Goal: Check status: Check status

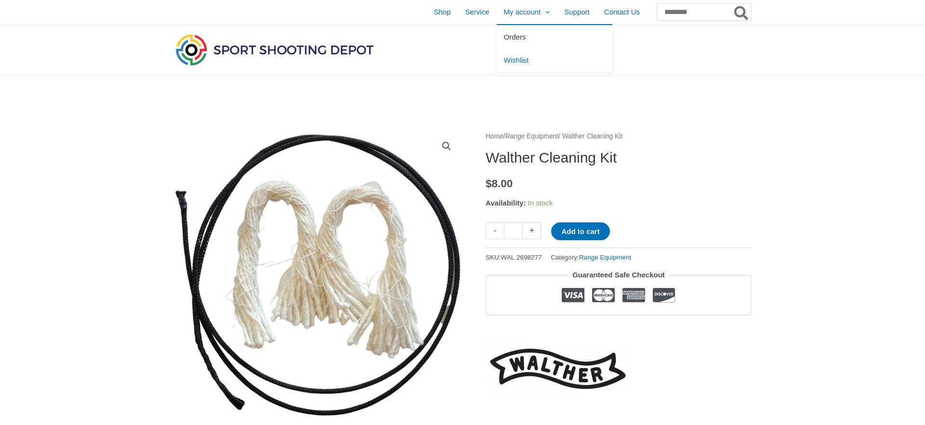
click at [497, 32] on link "Orders" at bounding box center [555, 37] width 116 height 24
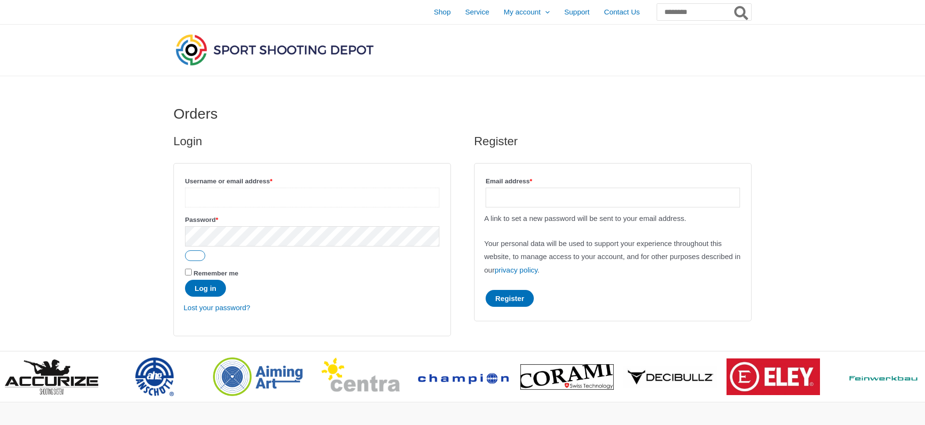
click at [260, 197] on input "Username or email address * Required" at bounding box center [312, 197] width 254 height 20
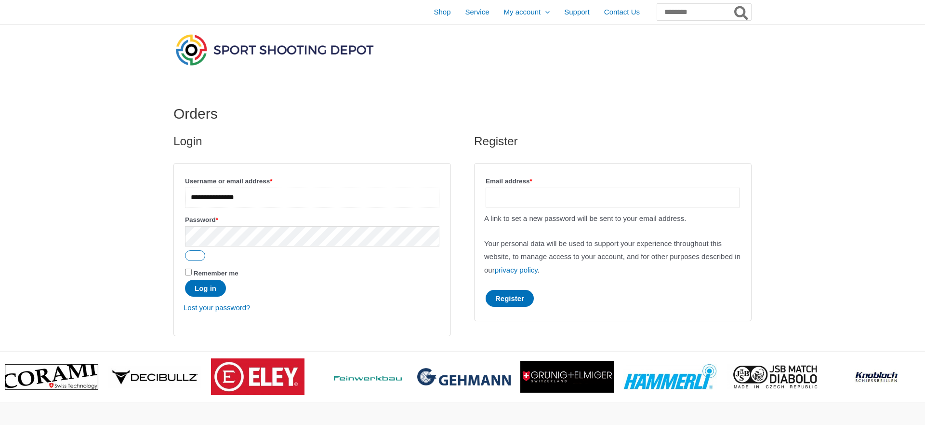
type input "**********"
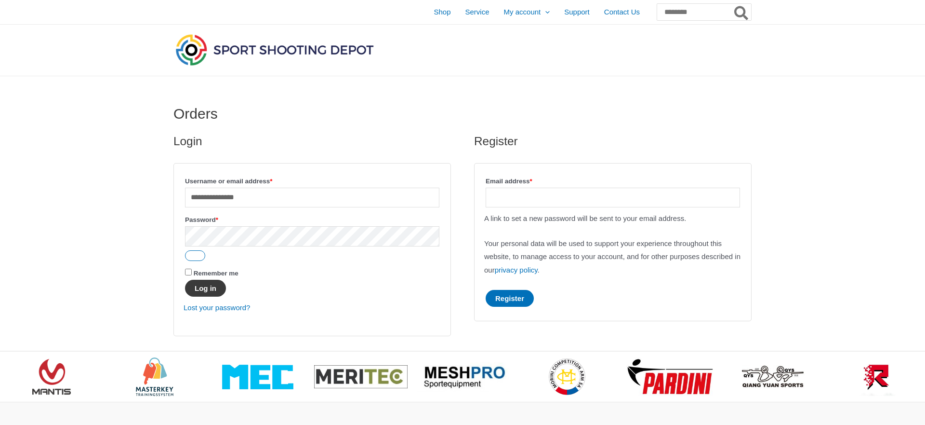
click at [207, 290] on button "Log in" at bounding box center [205, 288] width 41 height 17
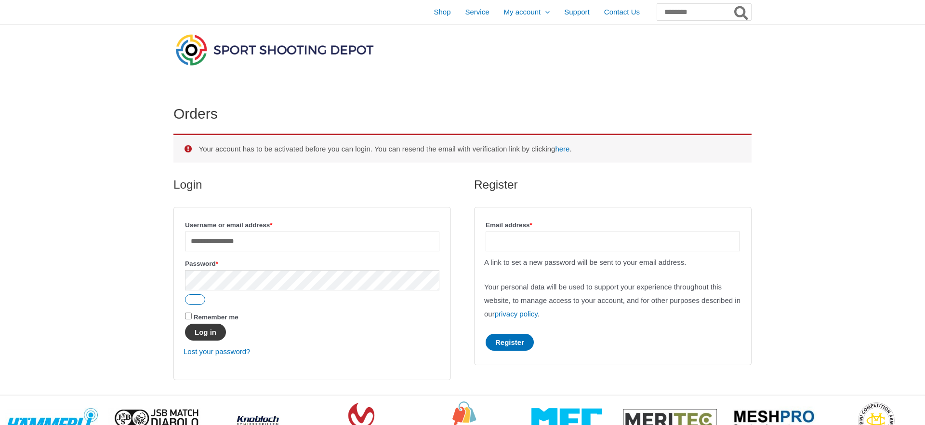
click at [211, 337] on button "Log in" at bounding box center [205, 331] width 41 height 17
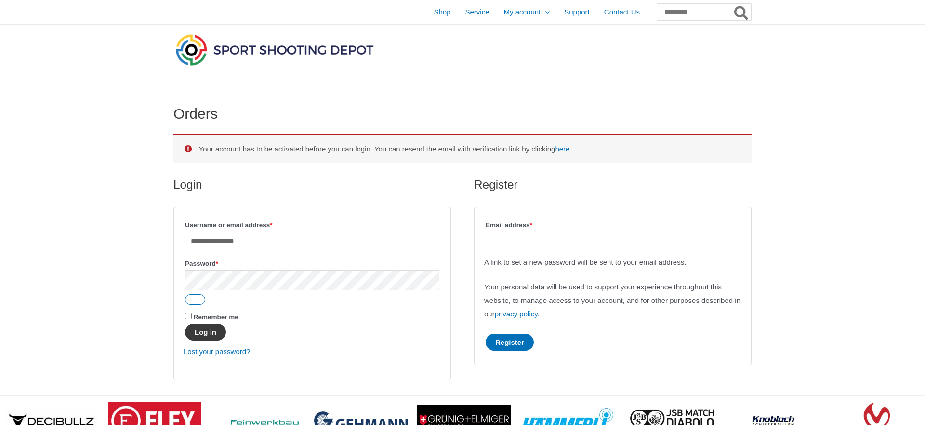
click at [205, 334] on button "Log in" at bounding box center [205, 331] width 41 height 17
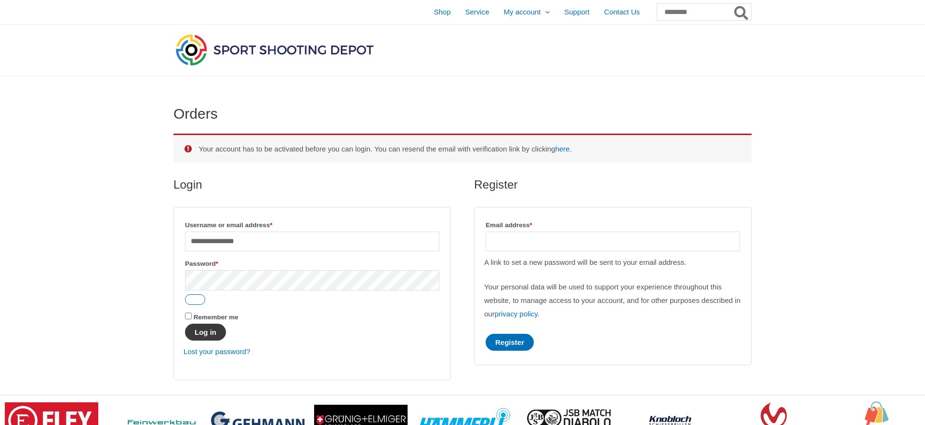
click at [215, 338] on button "Log in" at bounding box center [205, 331] width 41 height 17
